Goal: Task Accomplishment & Management: Use online tool/utility

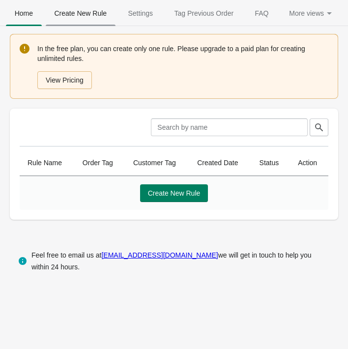
click at [92, 9] on span "Create New Rule" at bounding box center [81, 13] width 70 height 18
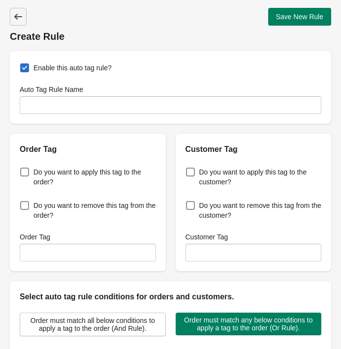
click at [19, 12] on icon at bounding box center [18, 17] width 10 height 10
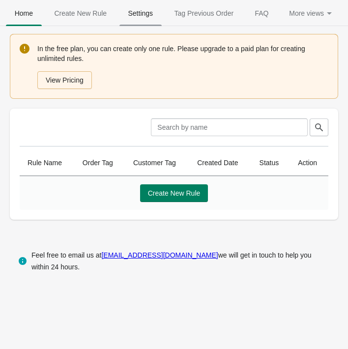
click at [134, 13] on span "Settings" at bounding box center [140, 13] width 42 height 18
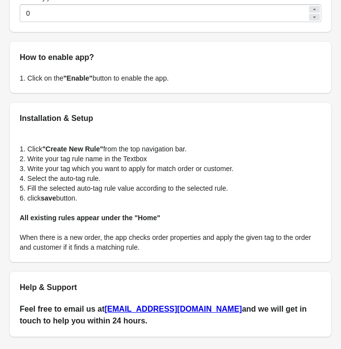
scroll to position [144, 0]
